Goal: Navigation & Orientation: Find specific page/section

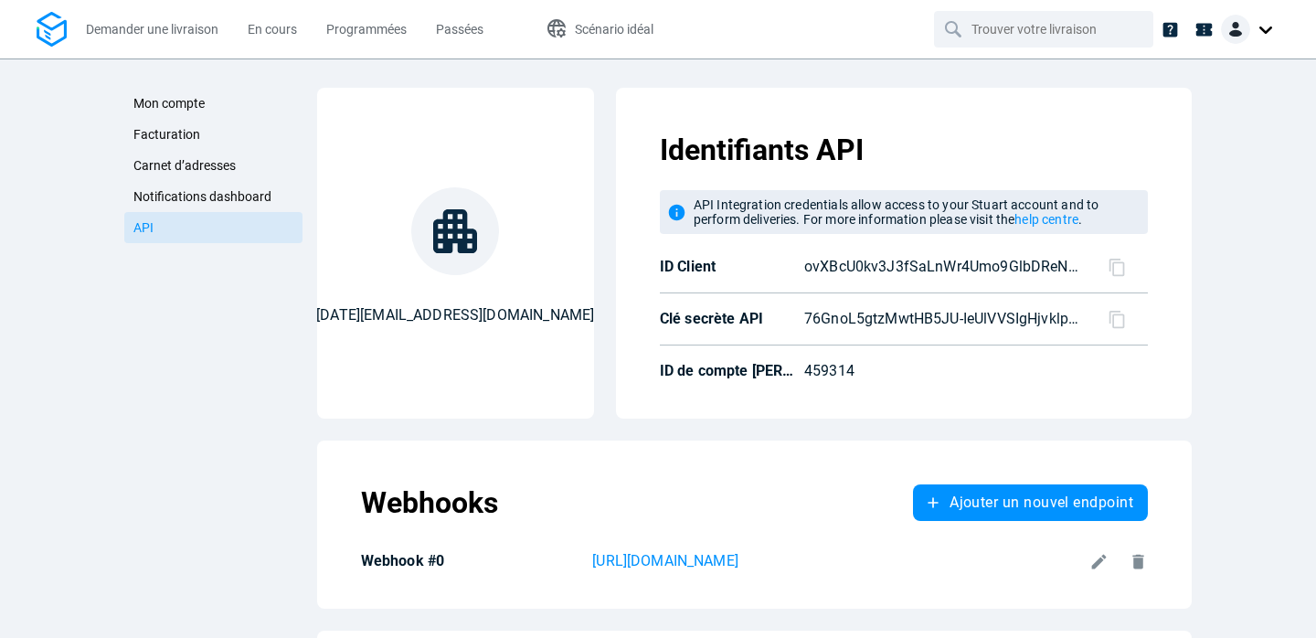
click at [895, 322] on p "76GnoL5gtzMwtHB5JU-IeUlVVSIgHjvklpYMo0S6Pko" at bounding box center [944, 319] width 281 height 22
click at [1167, 27] on icon at bounding box center [1170, 29] width 15 height 15
click at [1264, 30] on div at bounding box center [1250, 29] width 58 height 29
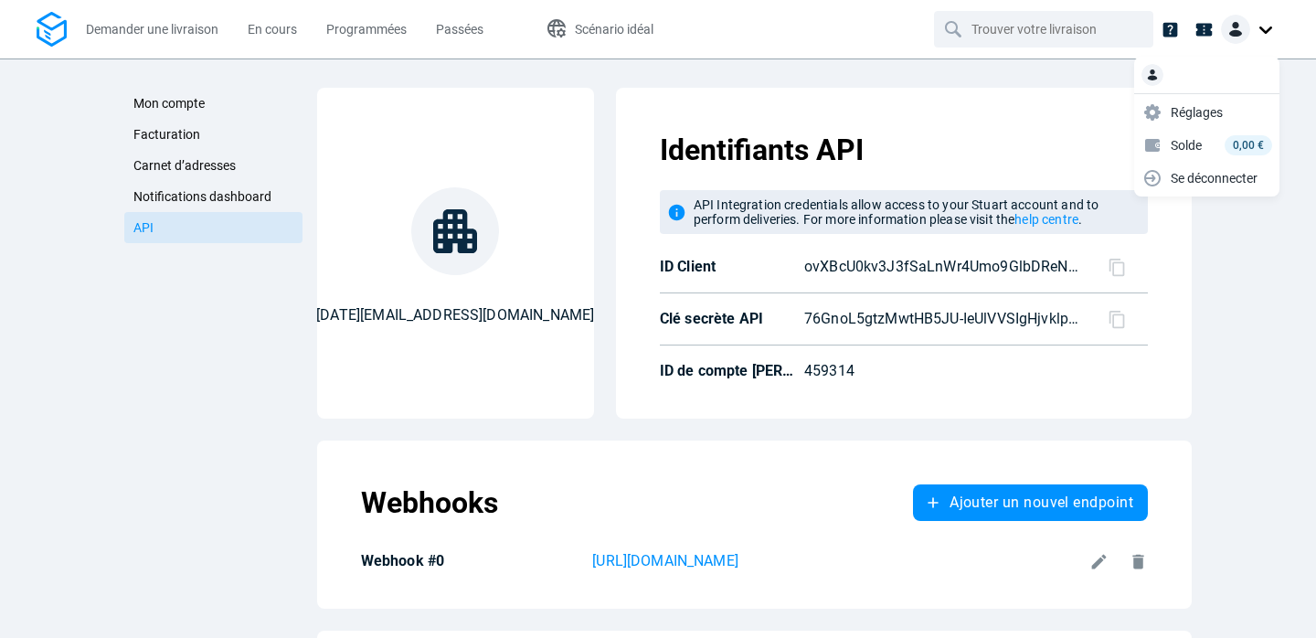
click at [177, 103] on span "Mon compte" at bounding box center [168, 103] width 71 height 15
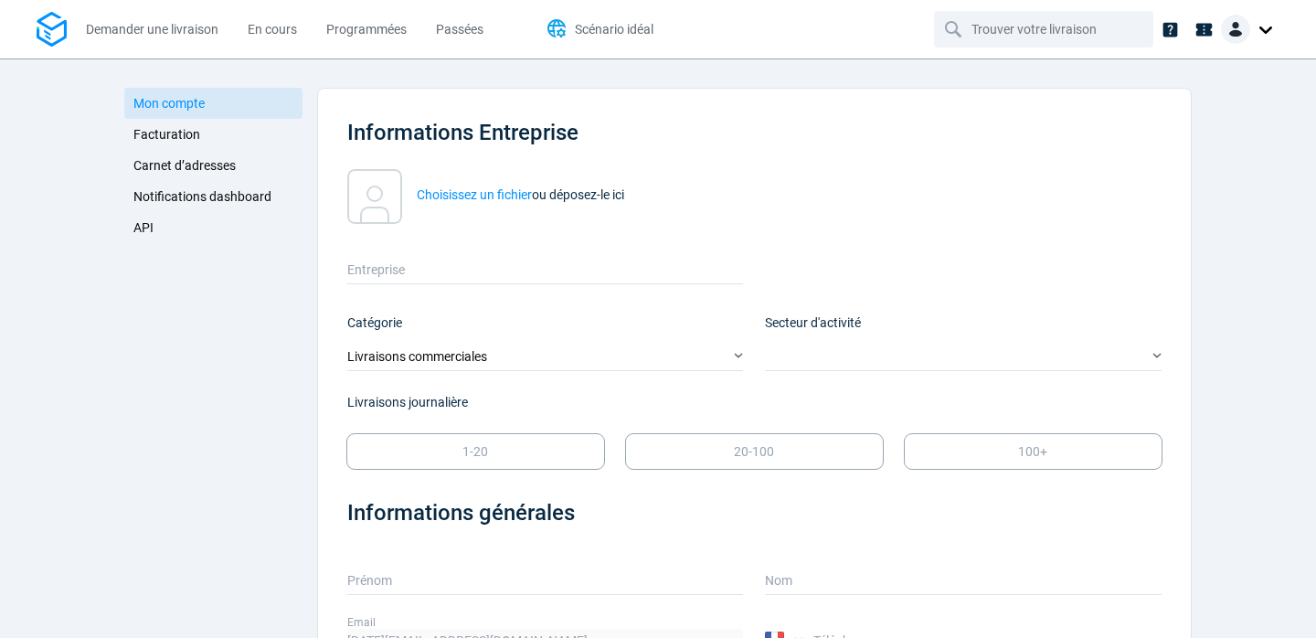
click at [606, 27] on span "Scénario idéal" at bounding box center [614, 29] width 79 height 15
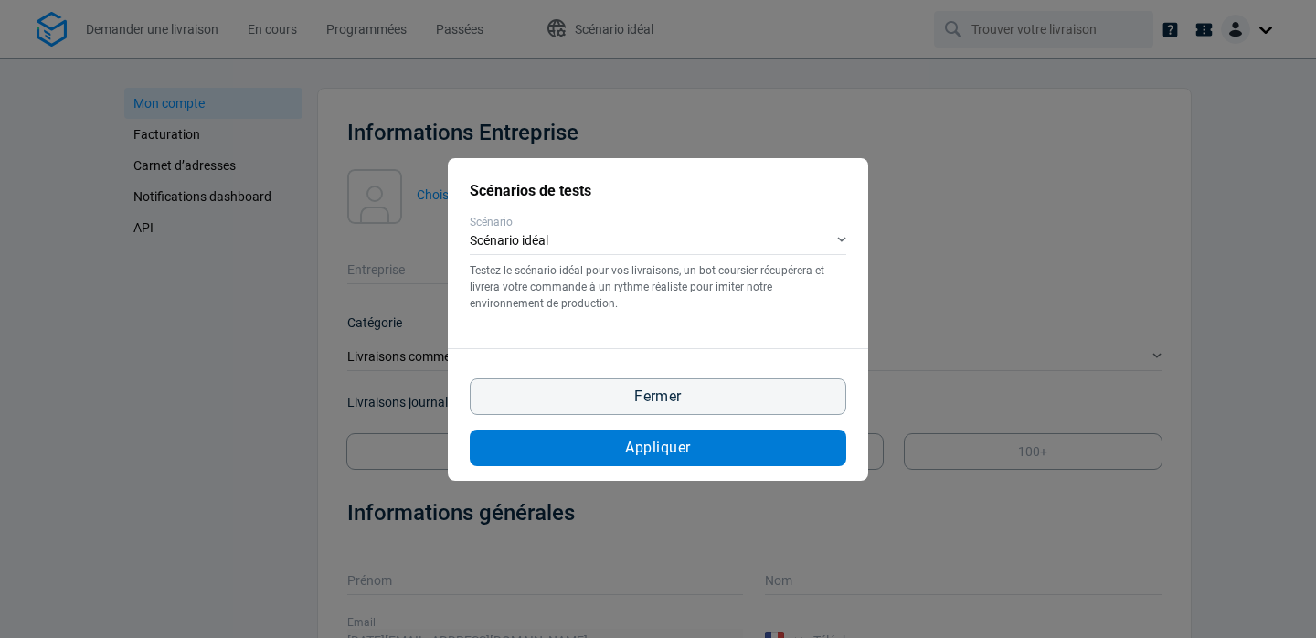
click at [619, 462] on button "Appliquer" at bounding box center [658, 448] width 377 height 37
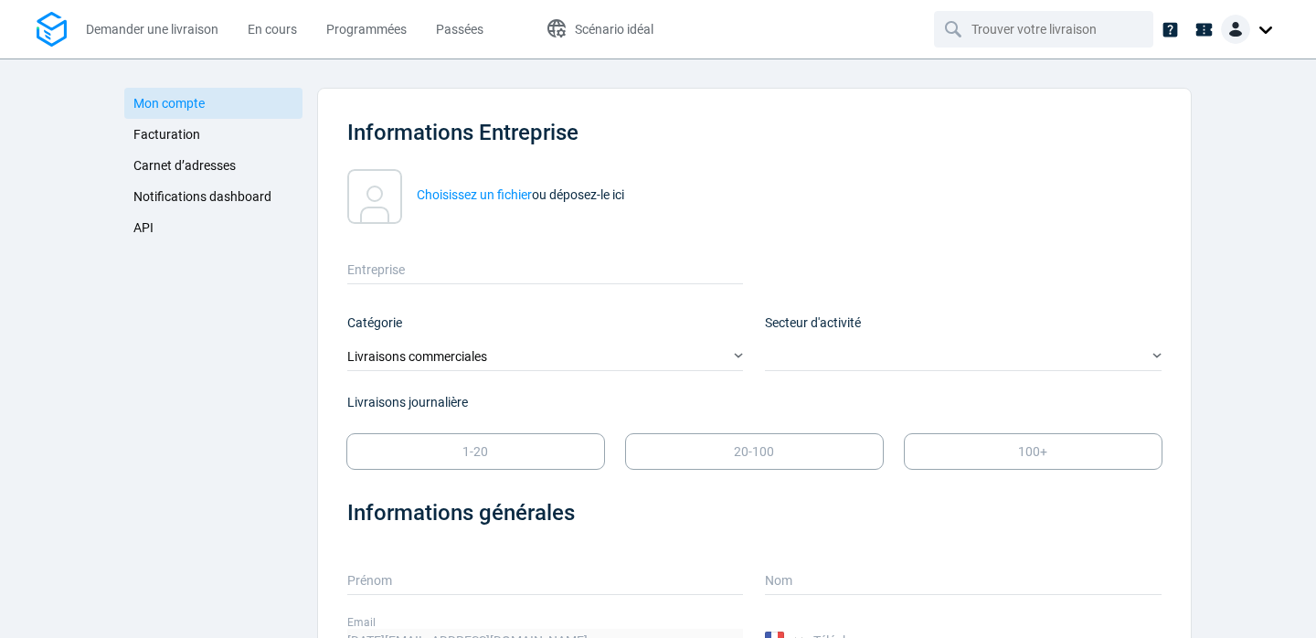
click at [648, 597] on div "noel.magnin33@gmail.com Email" at bounding box center [534, 625] width 419 height 60
click at [145, 226] on span "API" at bounding box center [143, 227] width 20 height 15
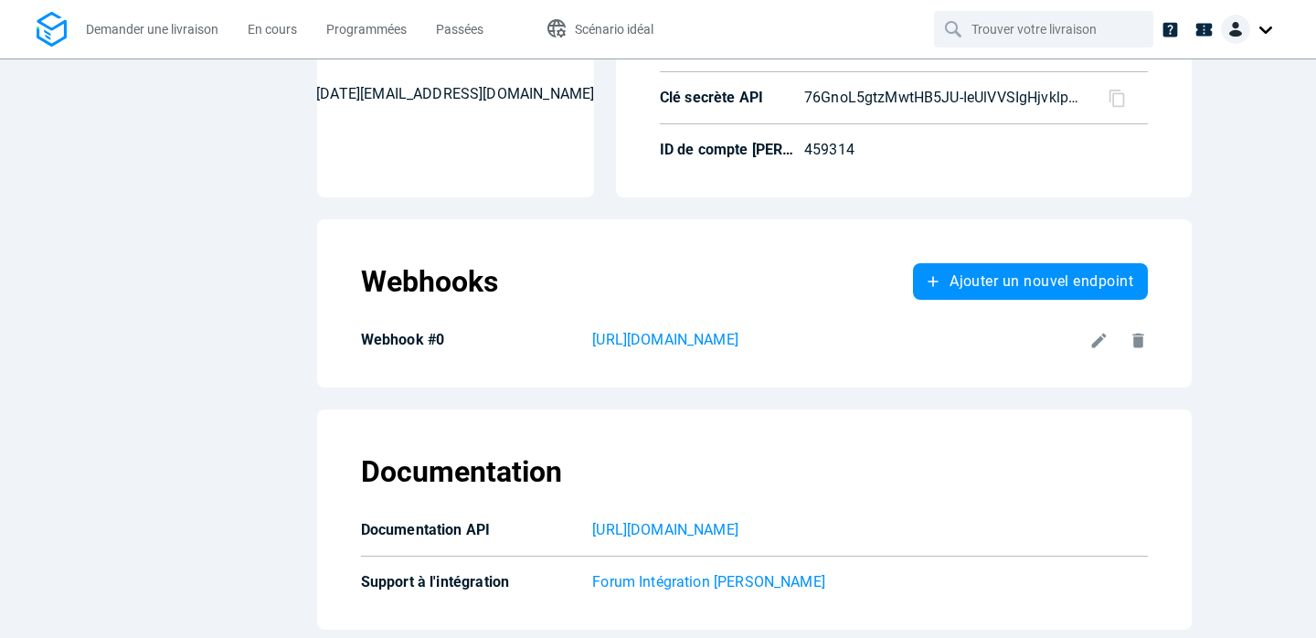
scroll to position [228, 0]
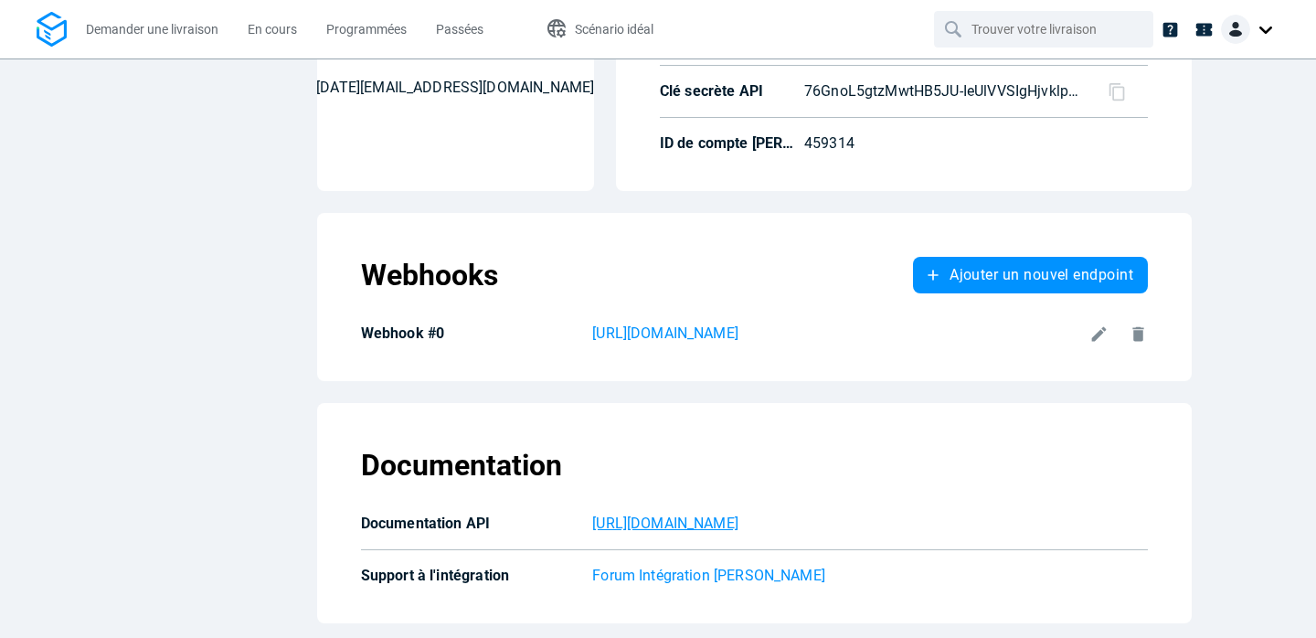
click at [616, 524] on p "[URL][DOMAIN_NAME]" at bounding box center [870, 524] width 556 height 22
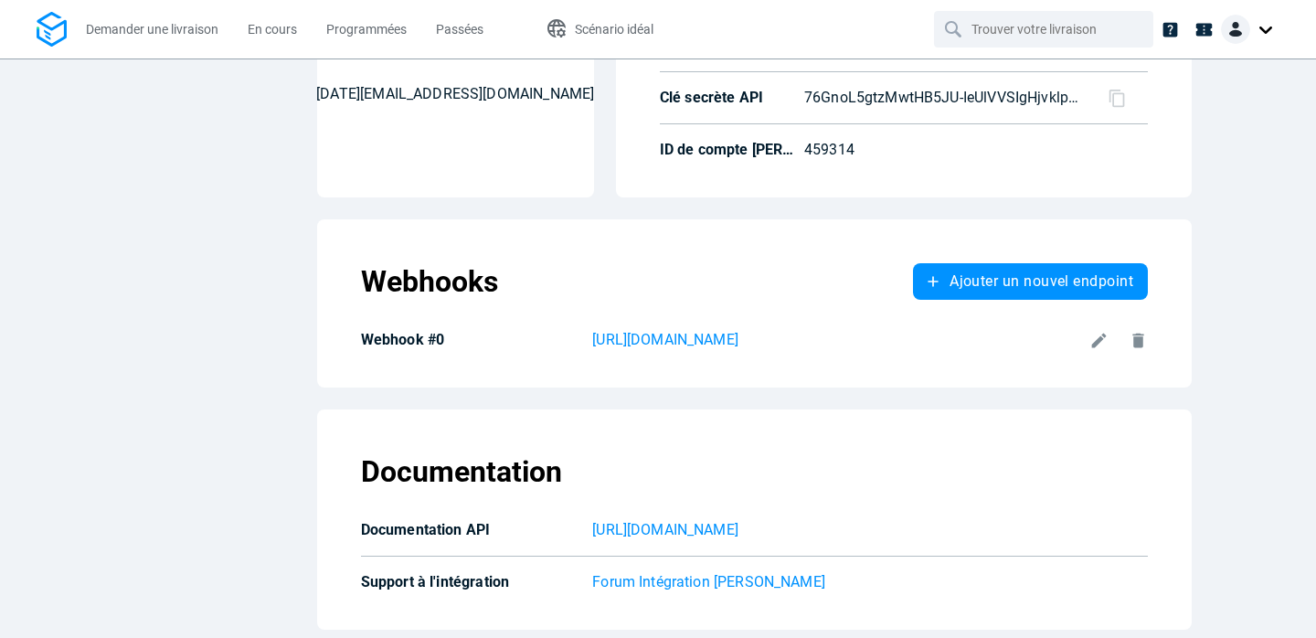
scroll to position [228, 0]
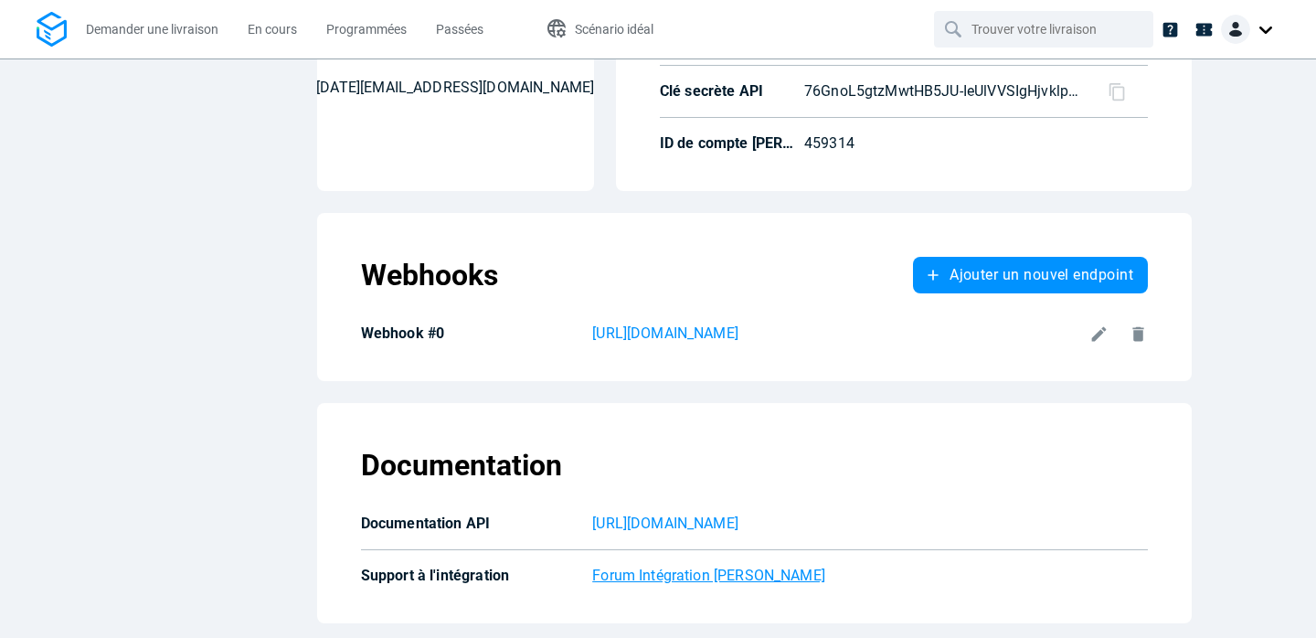
click at [676, 580] on p "Forum Intégration [PERSON_NAME]" at bounding box center [870, 576] width 556 height 22
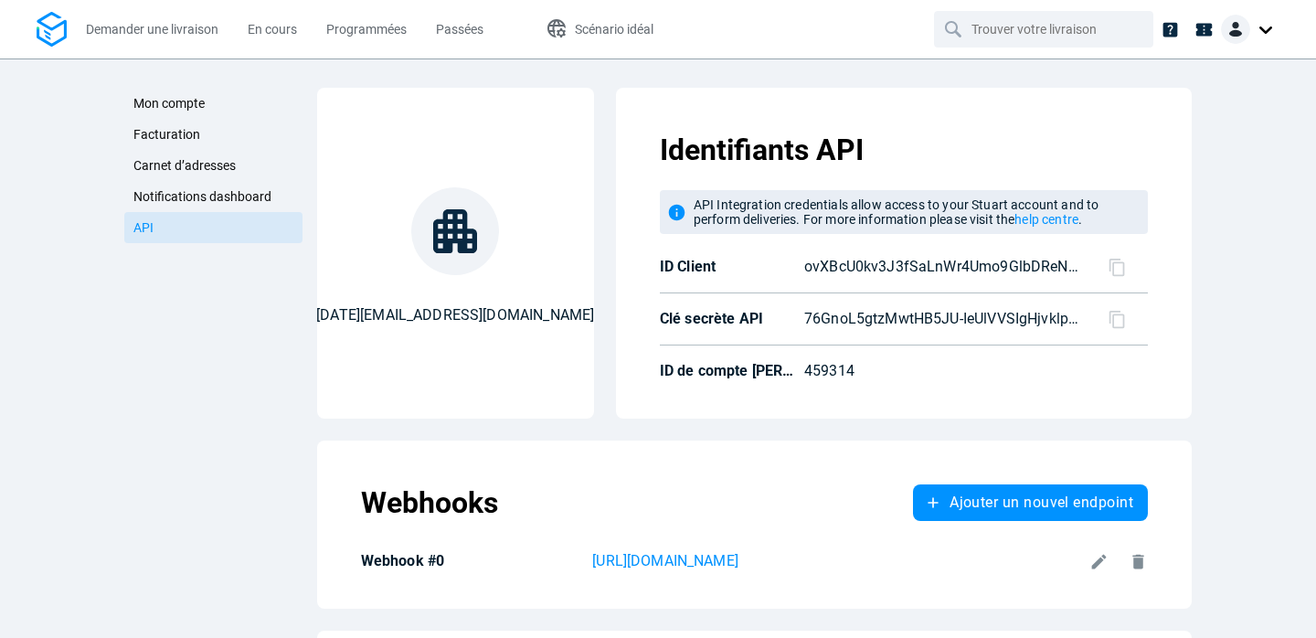
click at [1118, 266] on icon at bounding box center [1117, 267] width 19 height 19
click at [1117, 319] on icon at bounding box center [1117, 319] width 19 height 19
click at [172, 106] on span "Mon compte" at bounding box center [168, 103] width 71 height 15
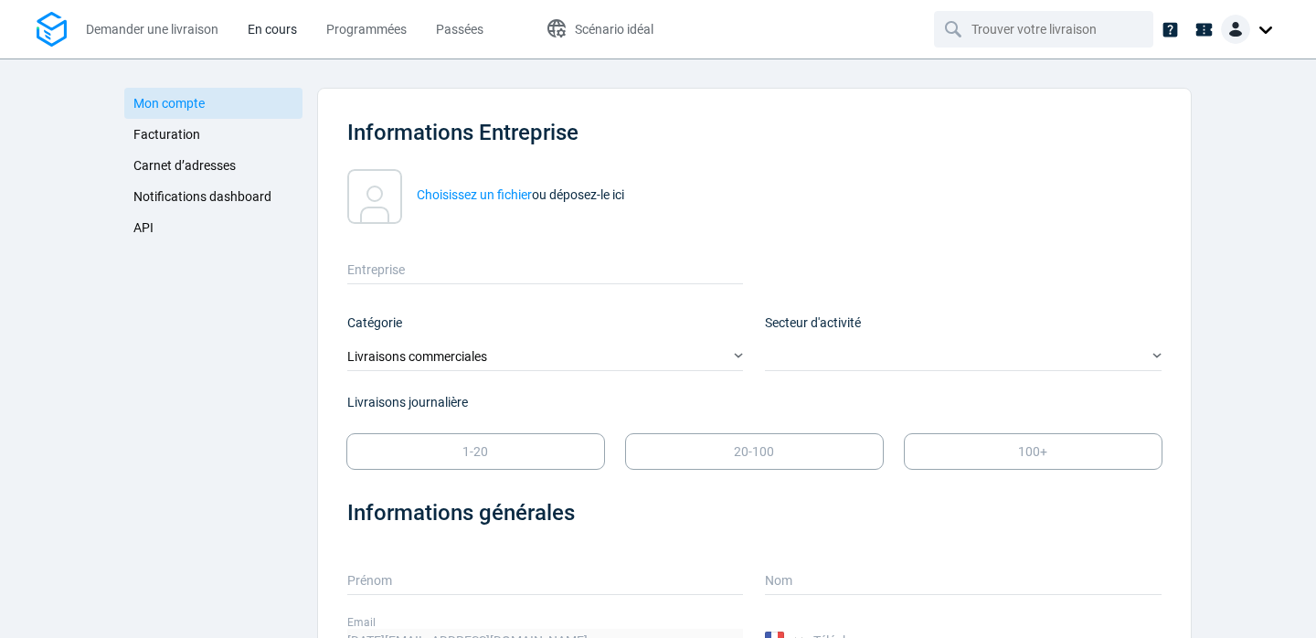
click at [260, 28] on span "En cours" at bounding box center [272, 29] width 49 height 15
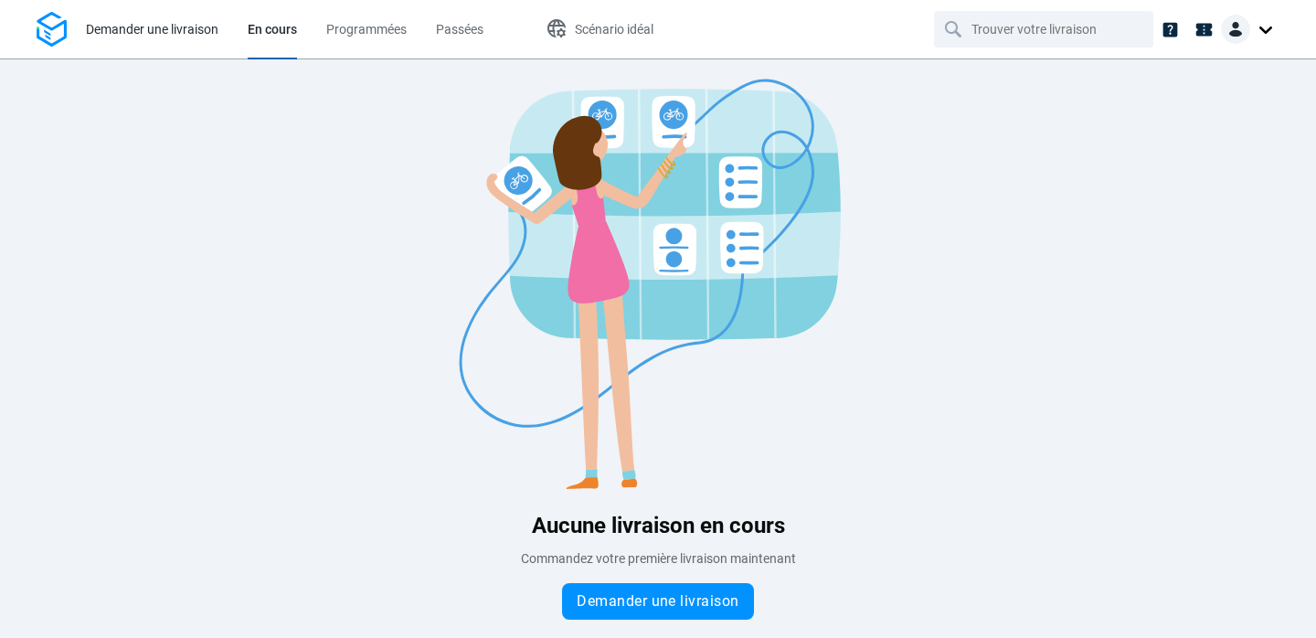
click at [186, 28] on span "Demander une livraison" at bounding box center [152, 29] width 133 height 15
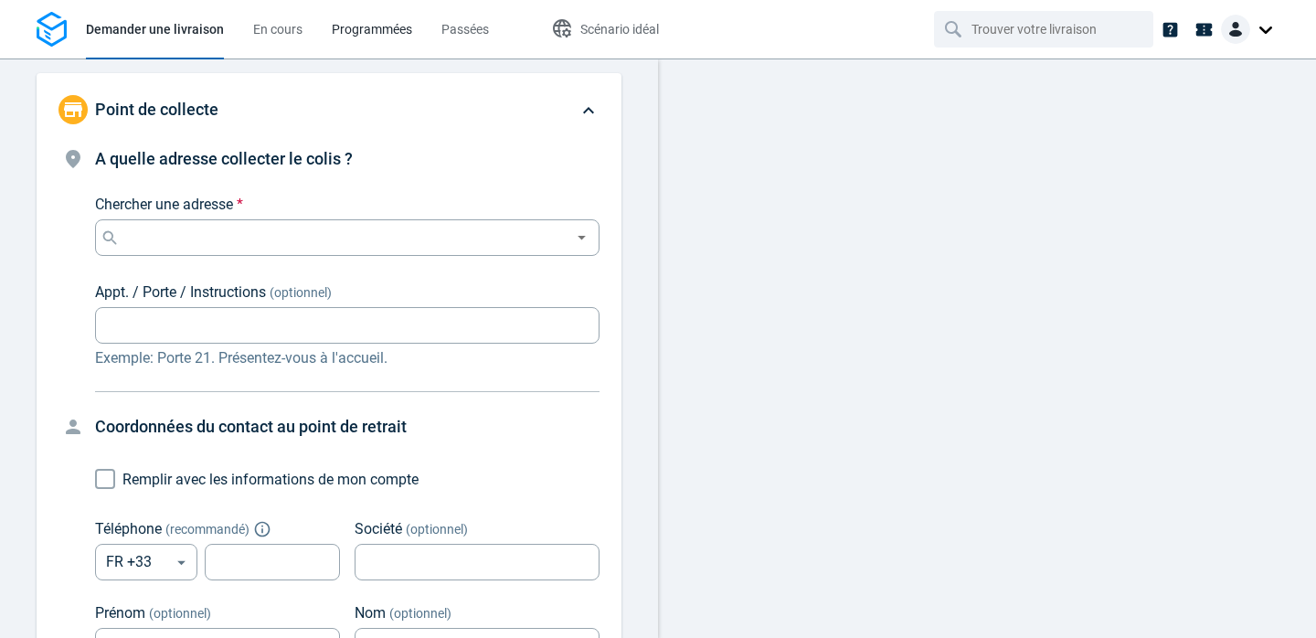
click at [350, 28] on span "Programmées" at bounding box center [372, 29] width 80 height 15
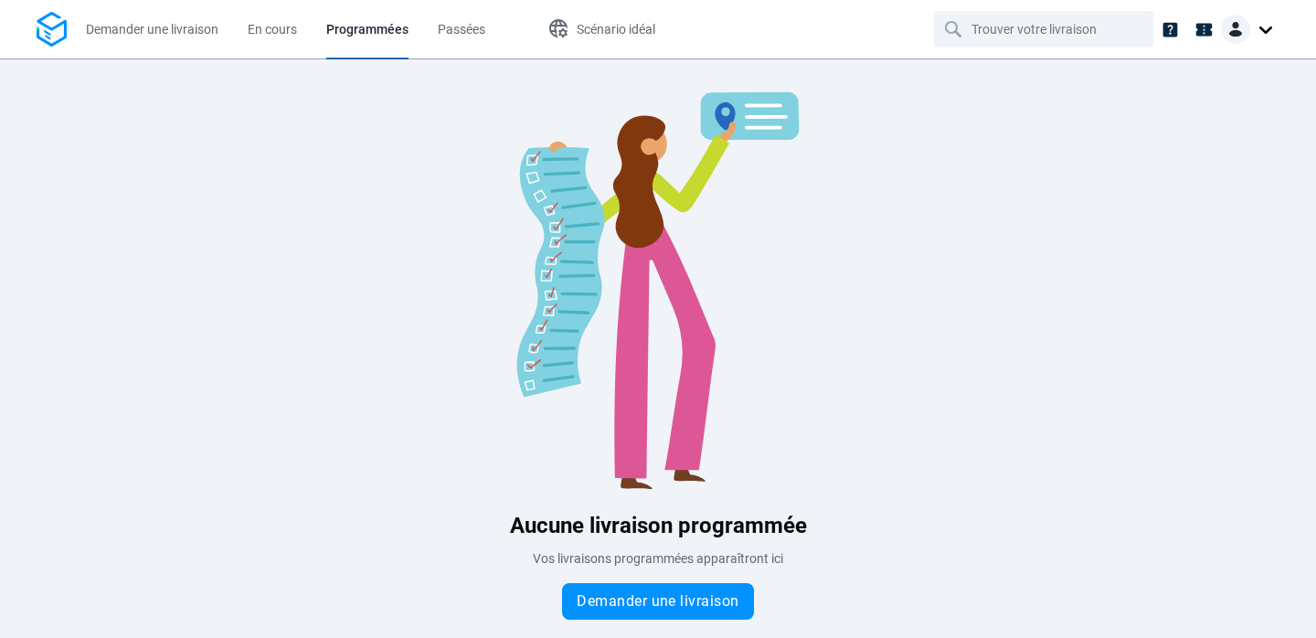
click at [1263, 27] on div at bounding box center [1250, 29] width 58 height 29
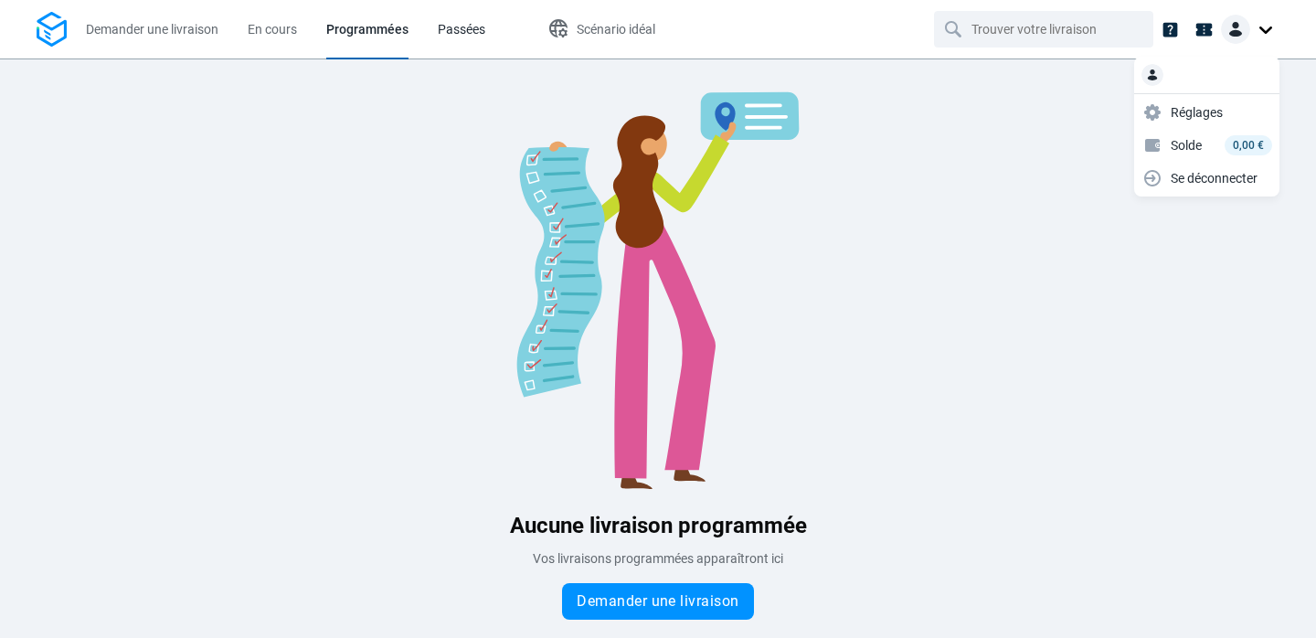
click at [450, 27] on span "Passées" at bounding box center [462, 29] width 48 height 15
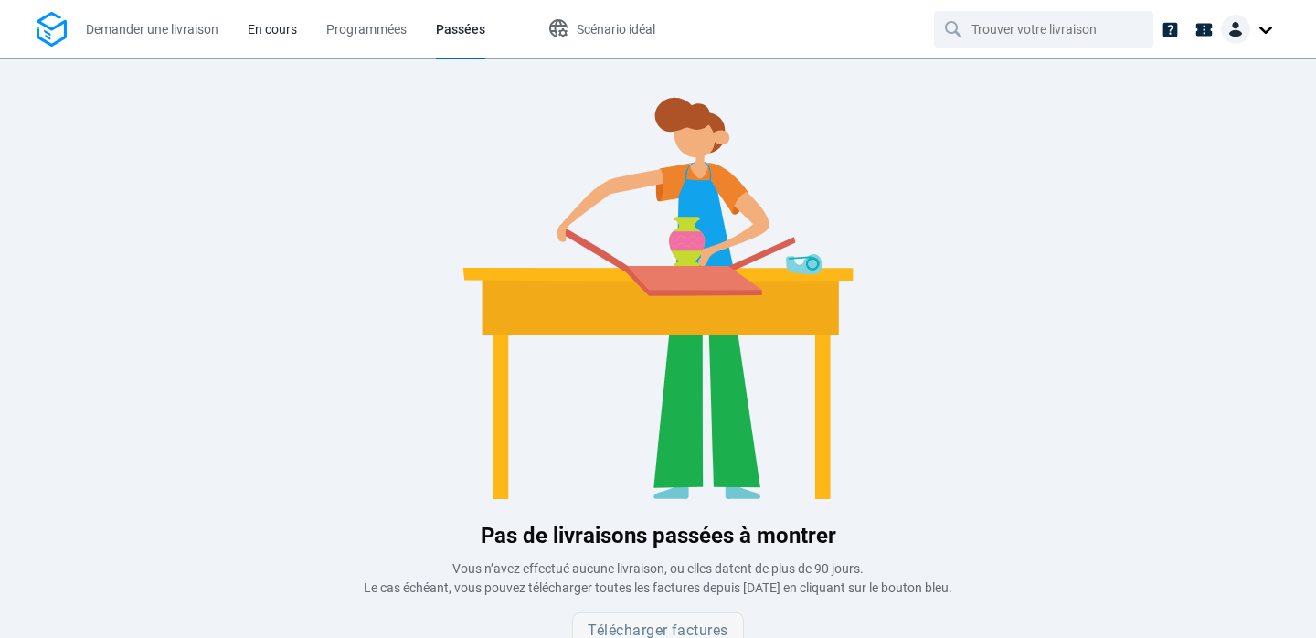
click at [256, 27] on span "En cours" at bounding box center [272, 29] width 49 height 15
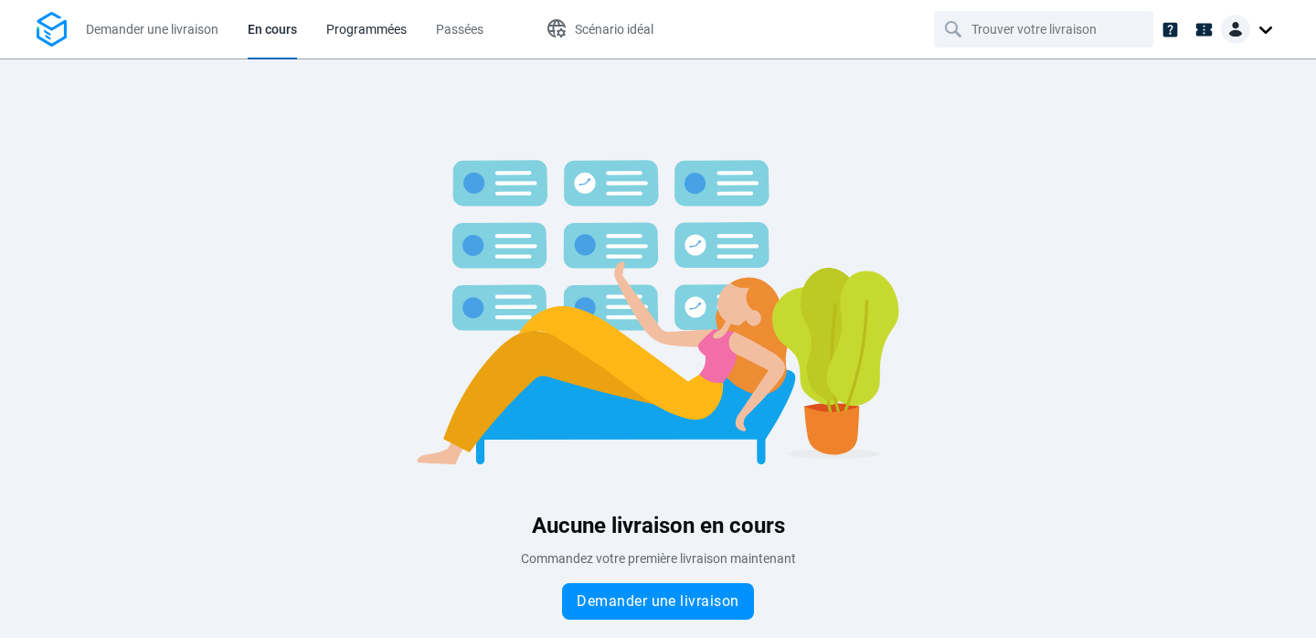
click at [379, 26] on span "Programmées" at bounding box center [366, 29] width 80 height 15
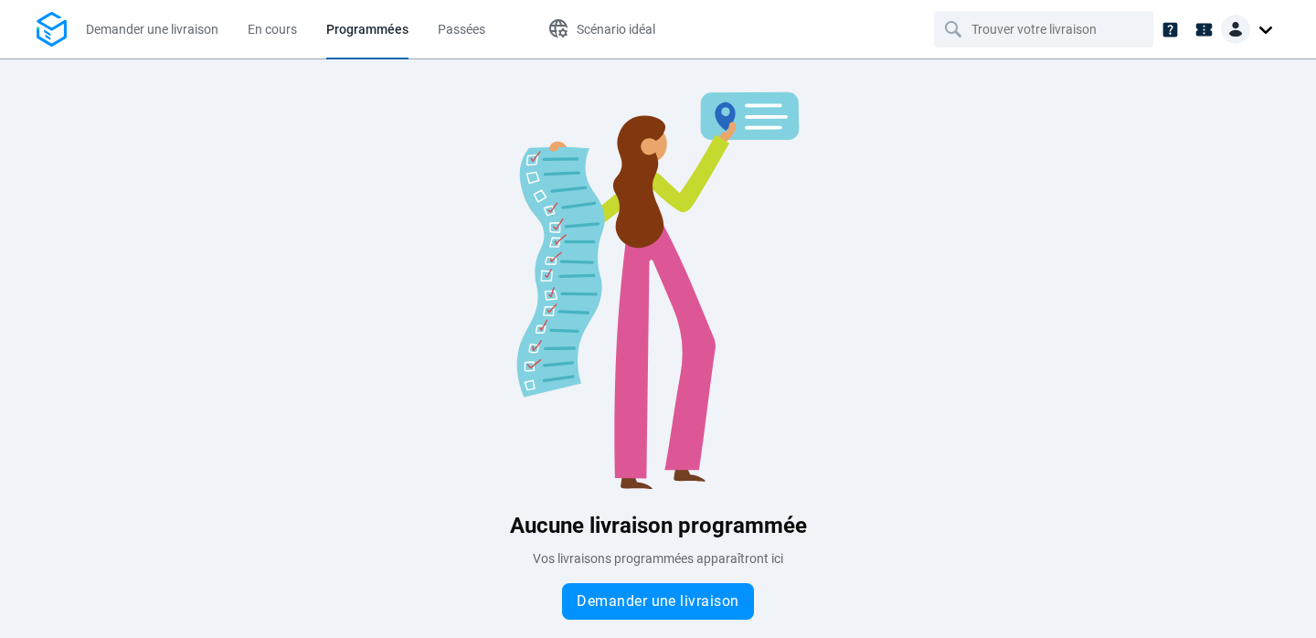
scroll to position [10, 0]
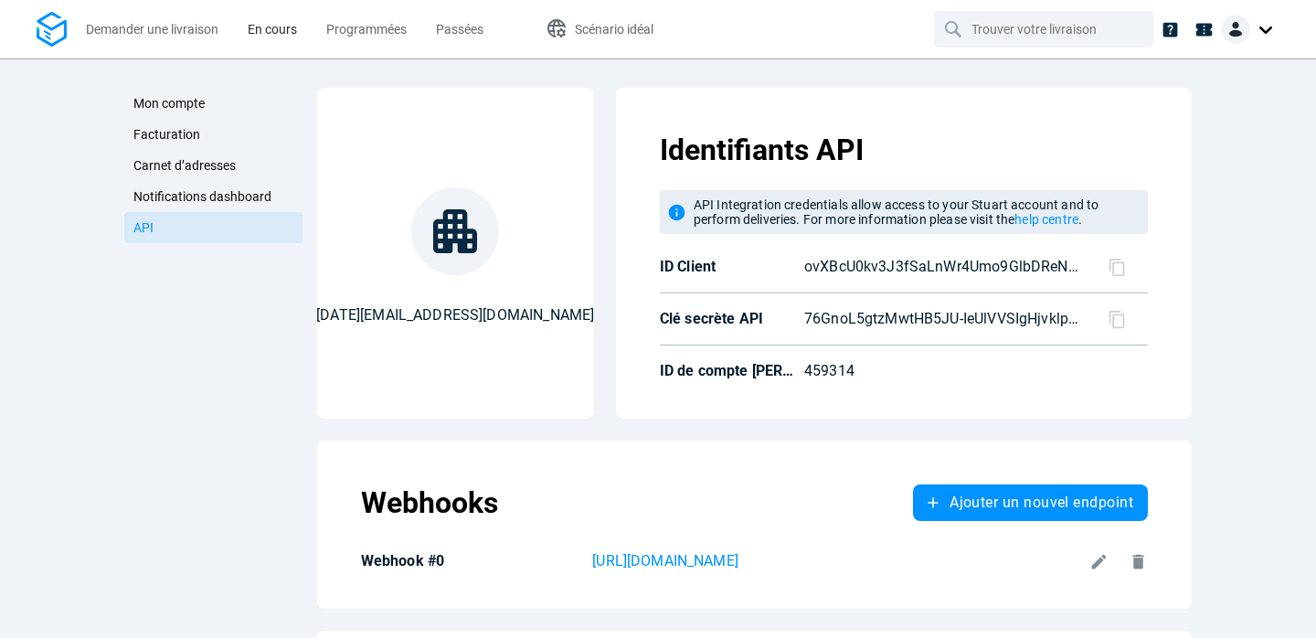
click at [263, 31] on span "En cours" at bounding box center [272, 29] width 49 height 15
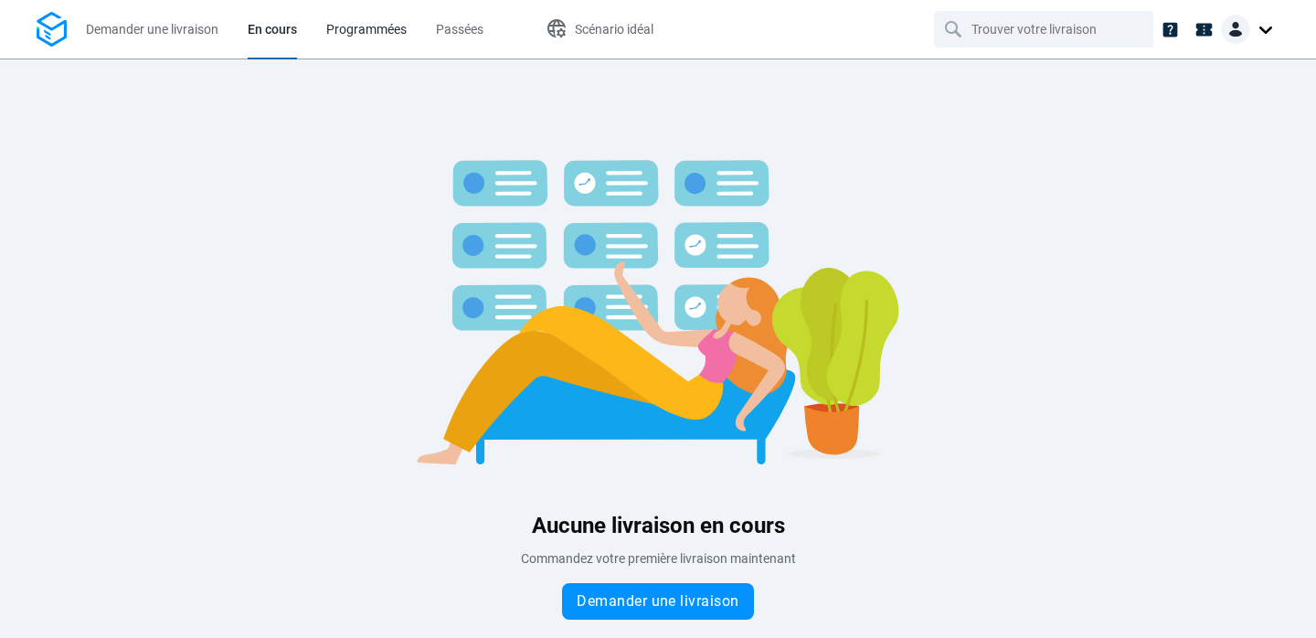
click at [349, 29] on span "Programmées" at bounding box center [366, 29] width 80 height 15
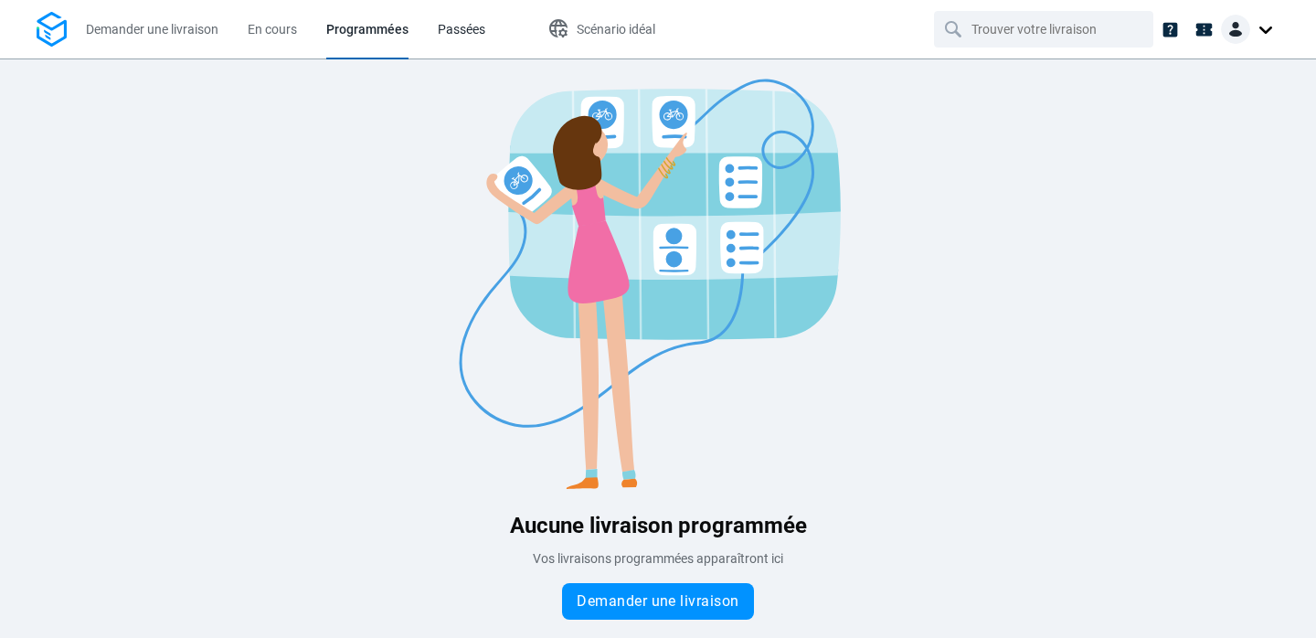
click at [462, 20] on span "Passées" at bounding box center [462, 29] width 48 height 19
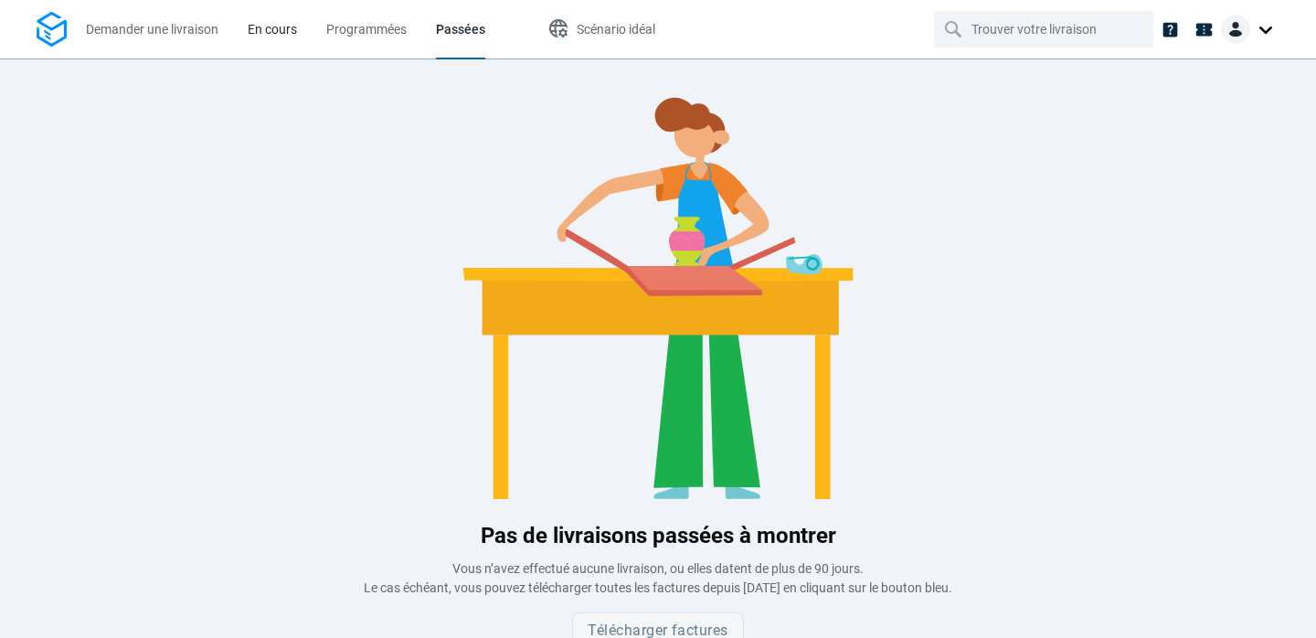
click at [280, 38] on span "En cours" at bounding box center [272, 29] width 49 height 19
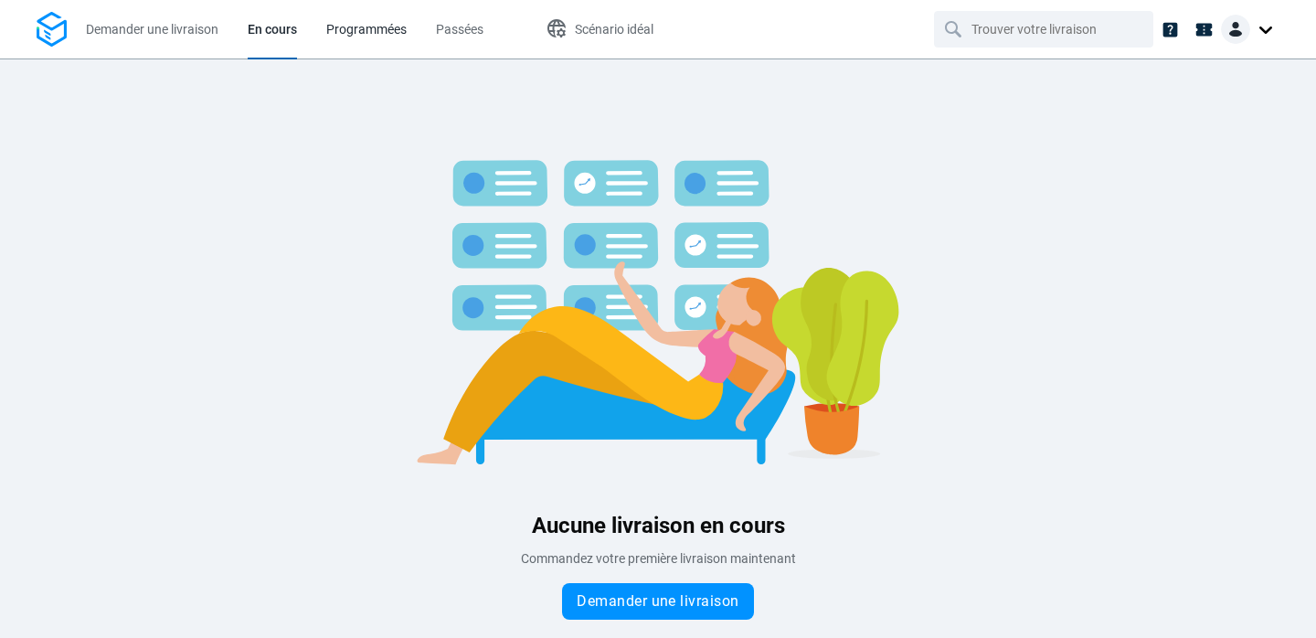
click at [339, 30] on span "Programmées" at bounding box center [366, 29] width 80 height 15
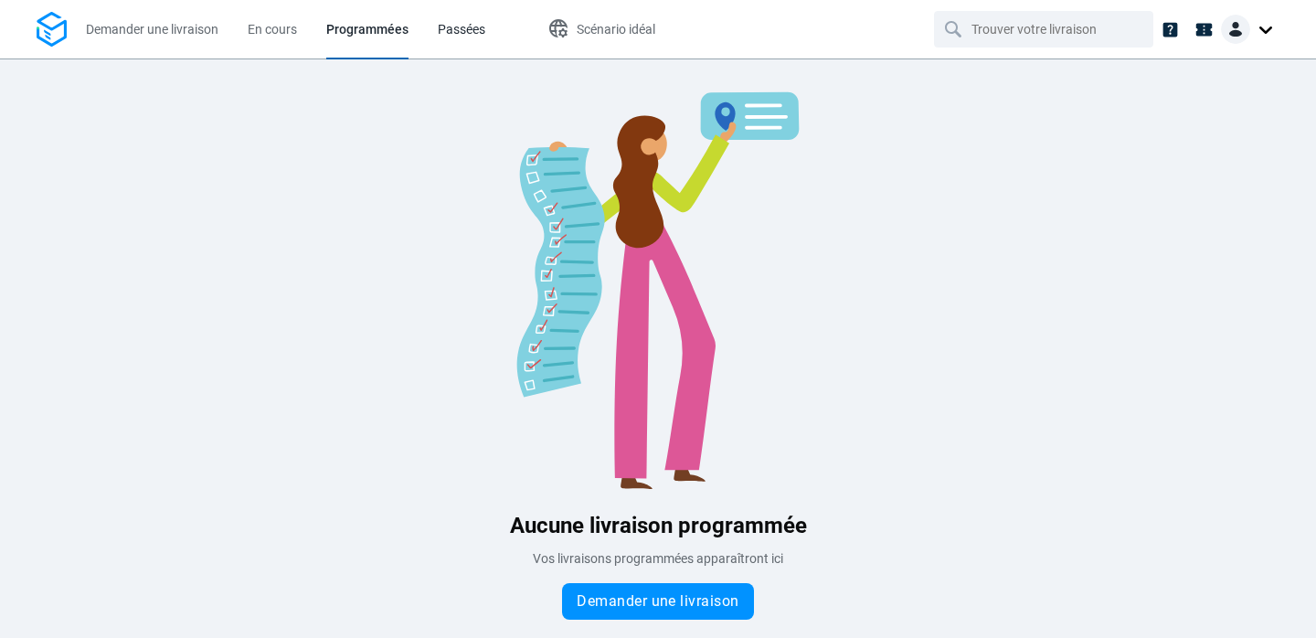
click at [461, 26] on span "Passées" at bounding box center [462, 29] width 48 height 15
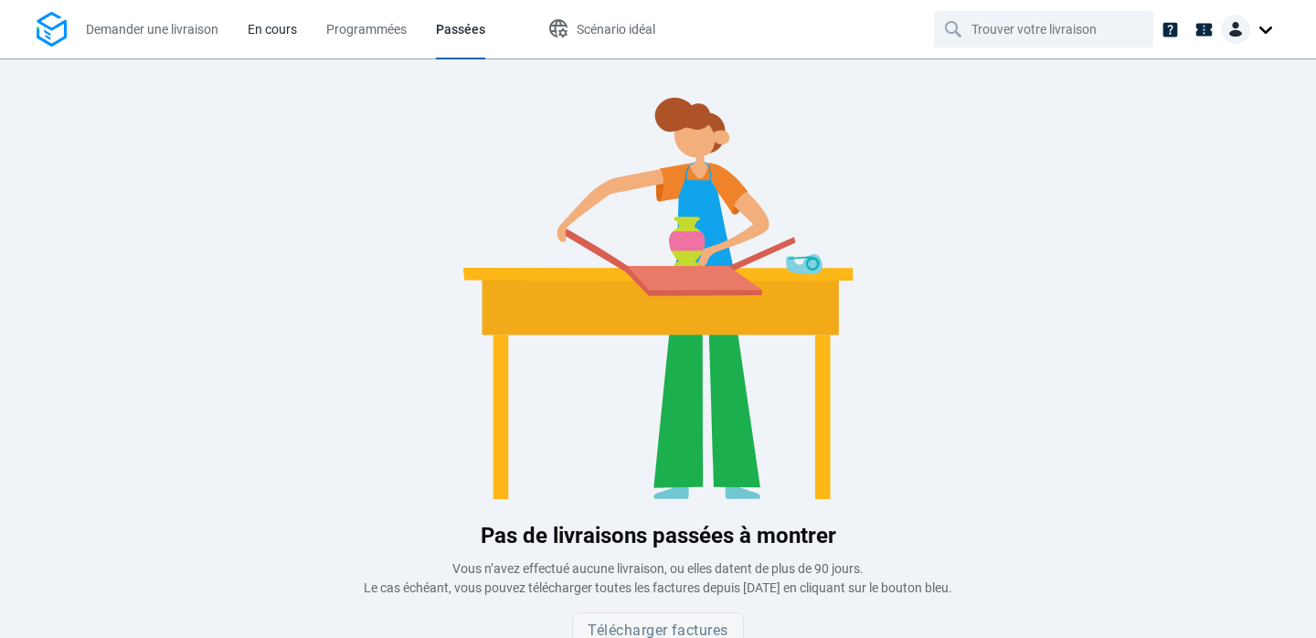
click at [269, 38] on span "En cours" at bounding box center [272, 29] width 49 height 19
